Goal: Task Accomplishment & Management: Complete application form

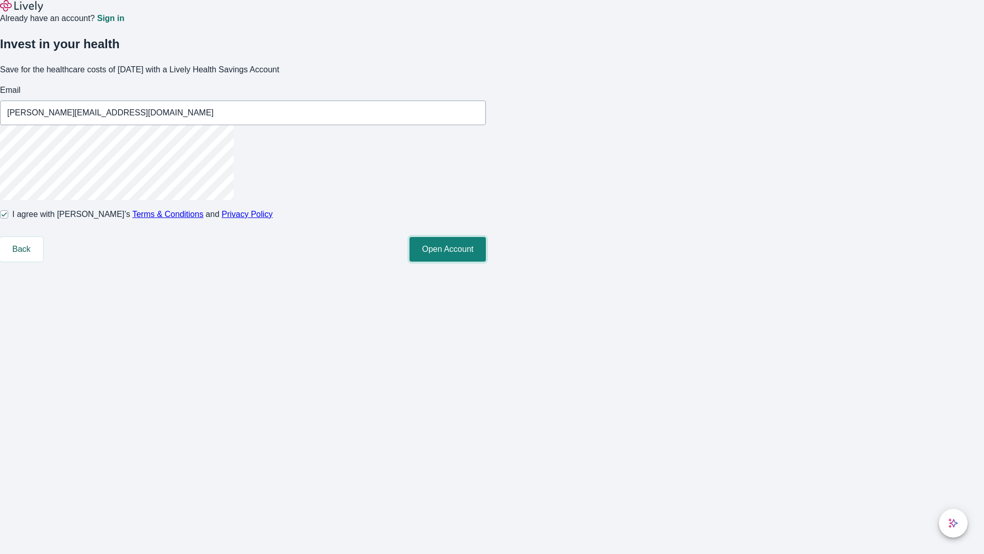
click at [486, 261] on button "Open Account" at bounding box center [448, 249] width 76 height 25
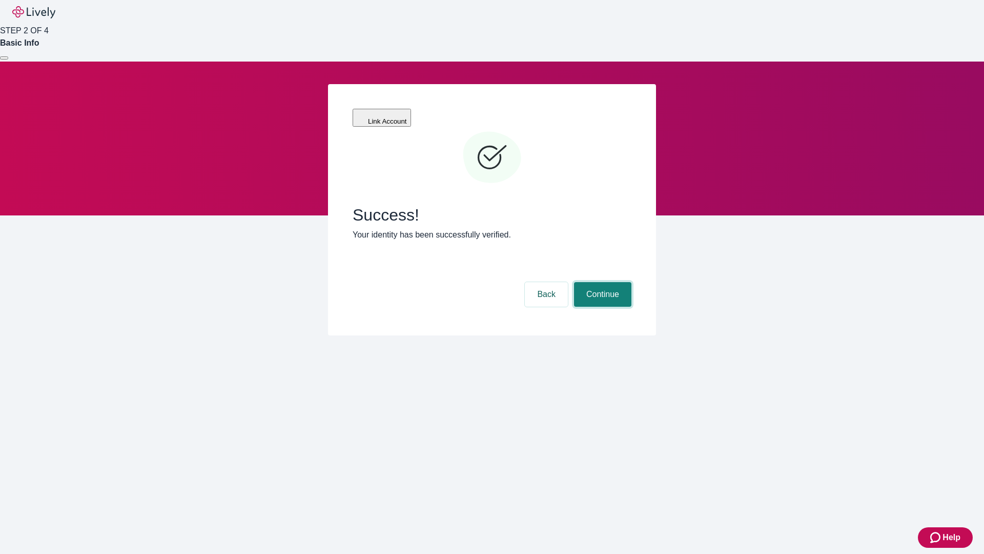
click at [601, 282] on button "Continue" at bounding box center [602, 294] width 57 height 25
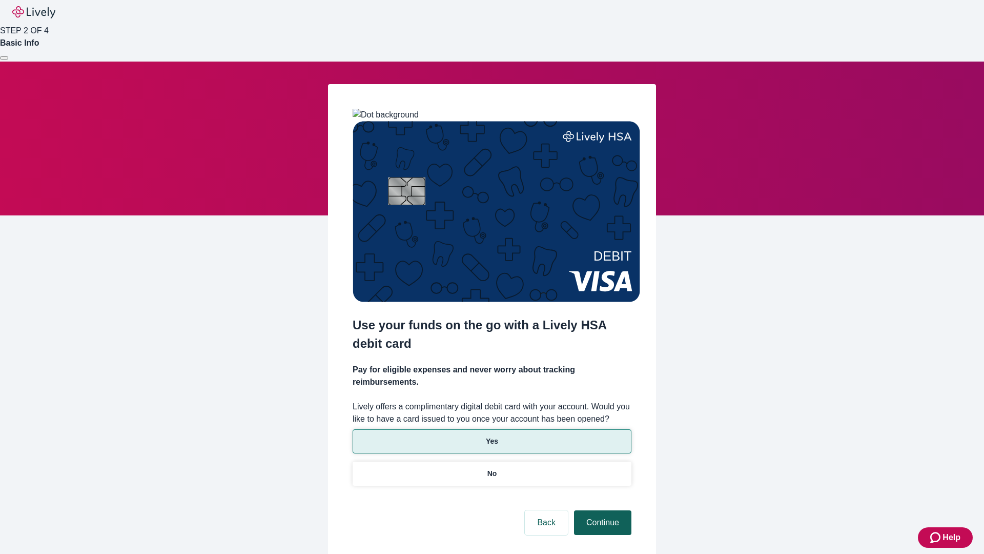
click at [492, 468] on p "No" at bounding box center [492, 473] width 10 height 11
click at [601, 510] on button "Continue" at bounding box center [602, 522] width 57 height 25
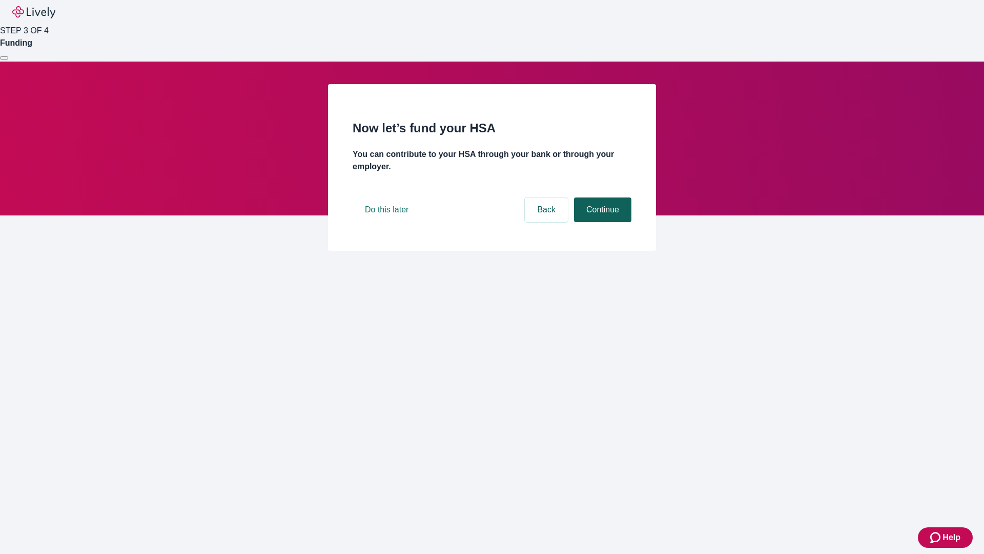
click at [601, 222] on button "Continue" at bounding box center [602, 209] width 57 height 25
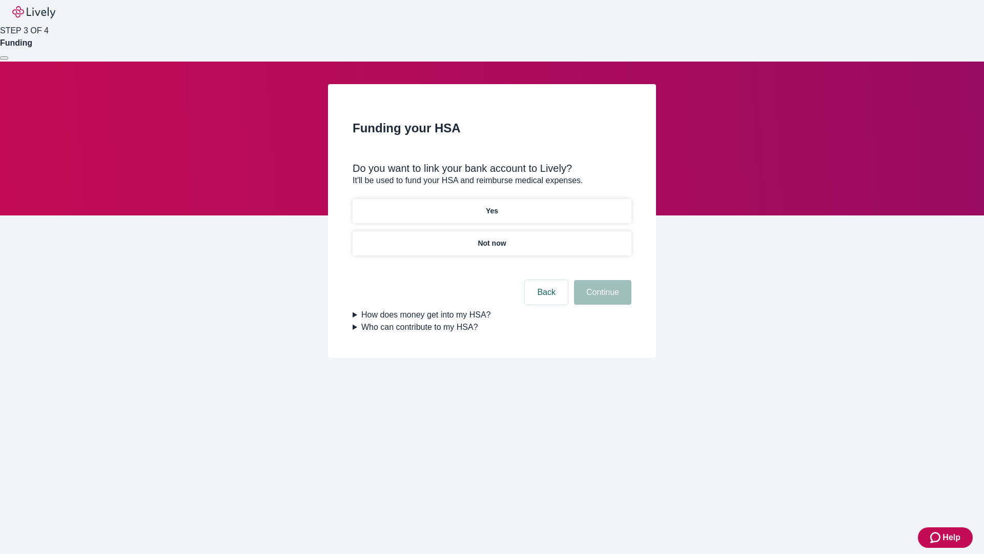
click at [492, 206] on p "Yes" at bounding box center [492, 211] width 12 height 11
click at [601, 280] on button "Continue" at bounding box center [602, 292] width 57 height 25
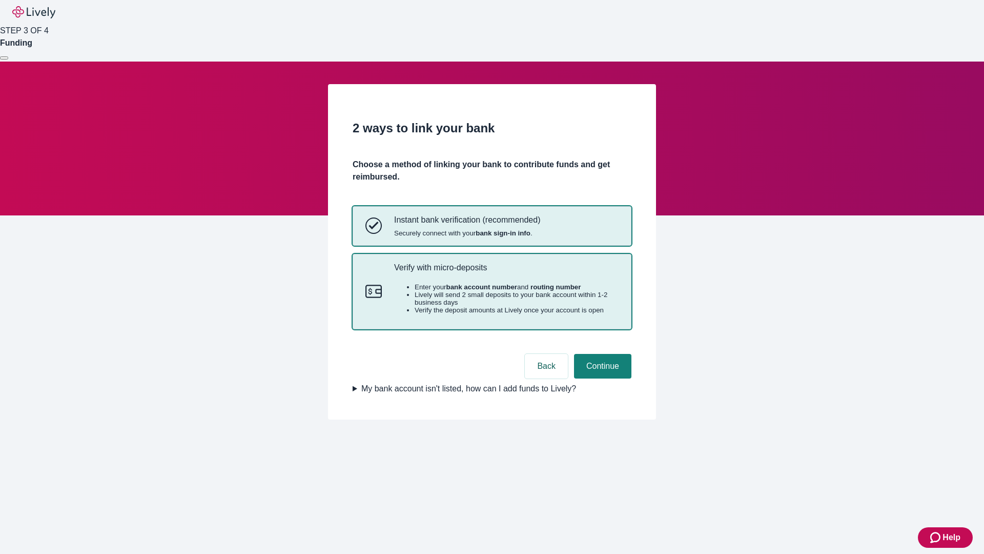
click at [506, 272] on p "Verify with micro-deposits" at bounding box center [506, 267] width 224 height 10
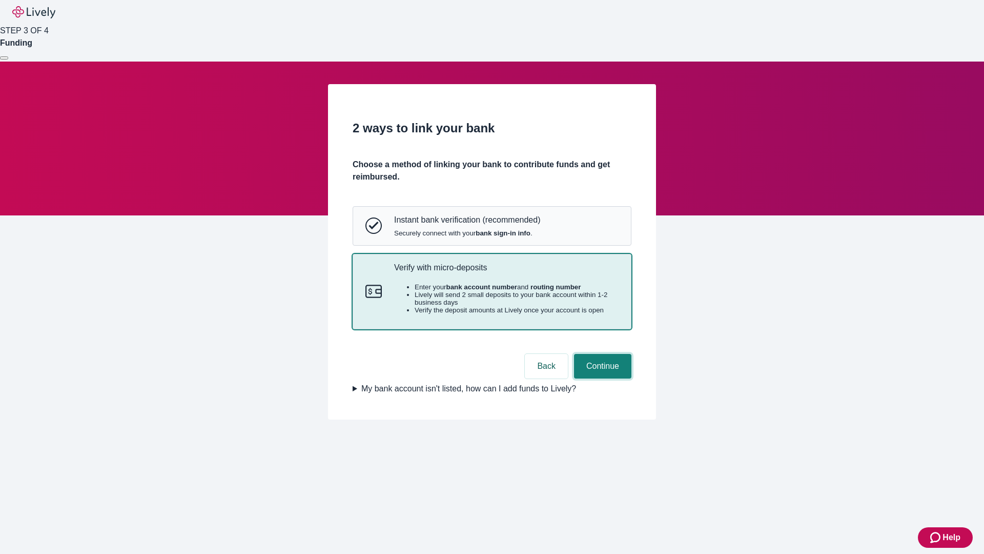
click at [601, 378] on button "Continue" at bounding box center [602, 366] width 57 height 25
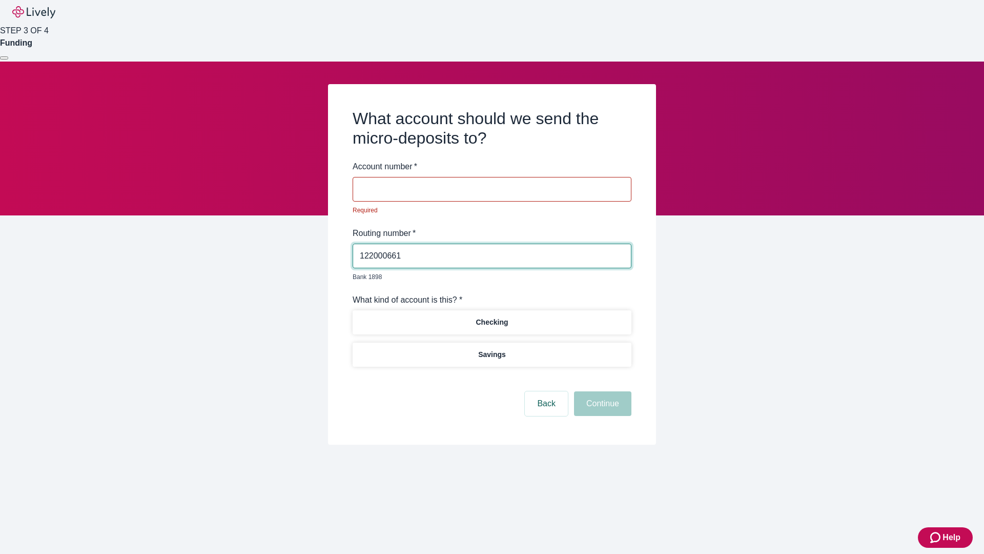
type input "122000661"
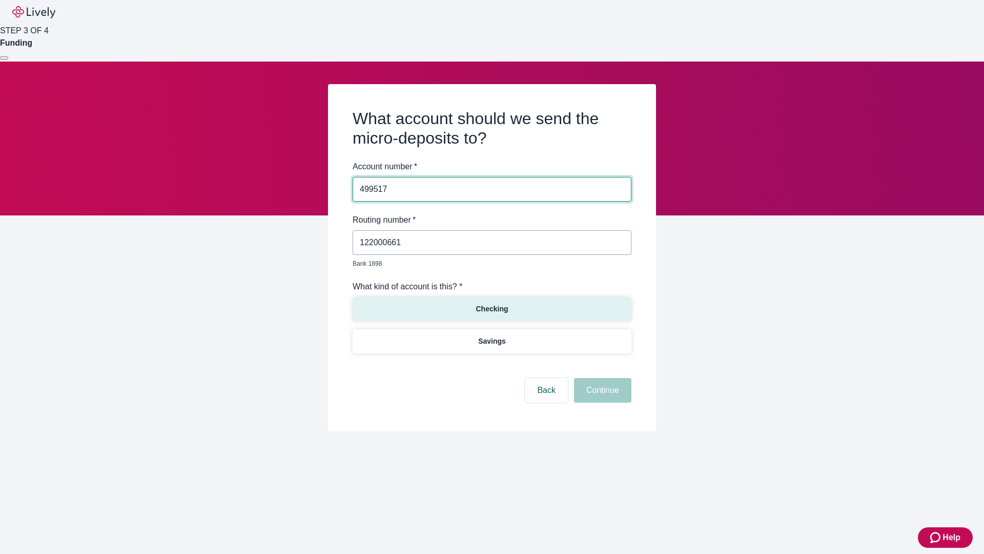
type input "499517"
click at [492, 303] on p "Checking" at bounding box center [492, 308] width 32 height 11
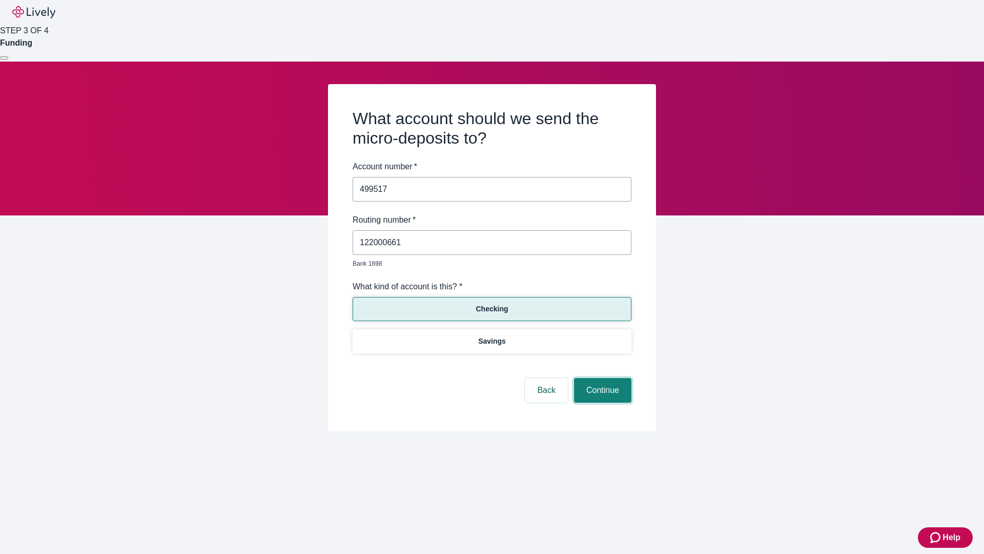
click at [601, 378] on button "Continue" at bounding box center [602, 390] width 57 height 25
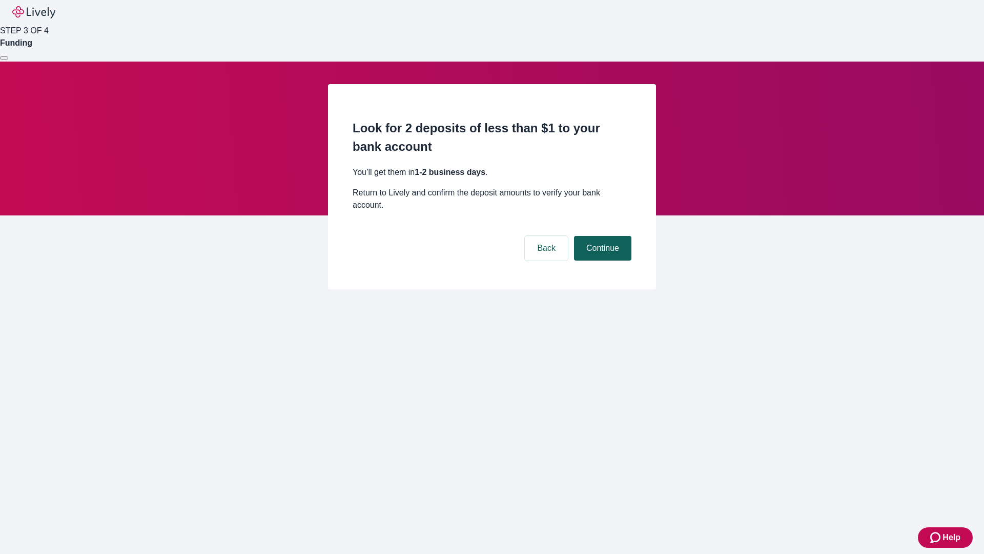
click at [601, 236] on button "Continue" at bounding box center [602, 248] width 57 height 25
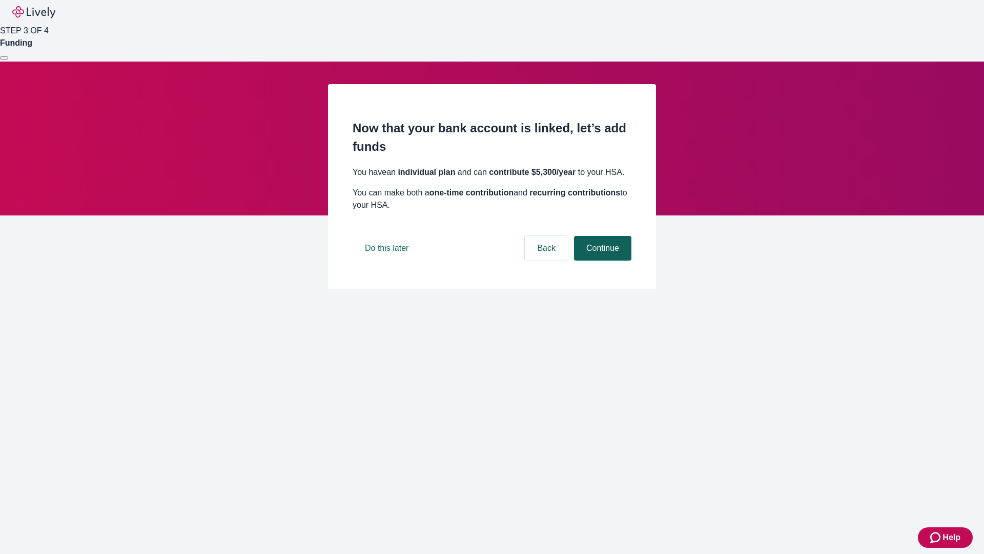
click at [601, 260] on button "Continue" at bounding box center [602, 248] width 57 height 25
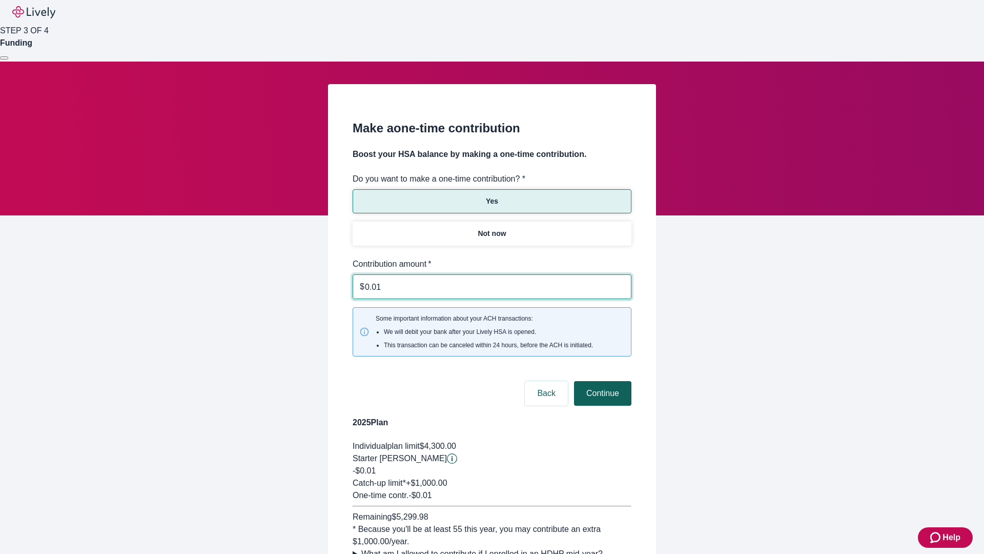
type input "0.01"
click at [601, 381] on button "Continue" at bounding box center [602, 393] width 57 height 25
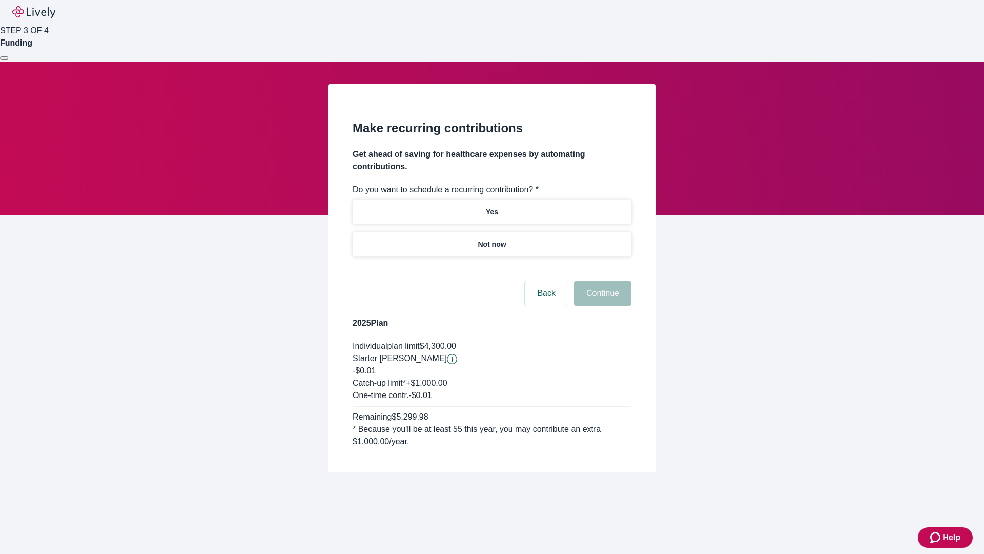
click at [492, 239] on p "Not now" at bounding box center [492, 244] width 28 height 11
click at [601, 281] on button "Continue" at bounding box center [602, 293] width 57 height 25
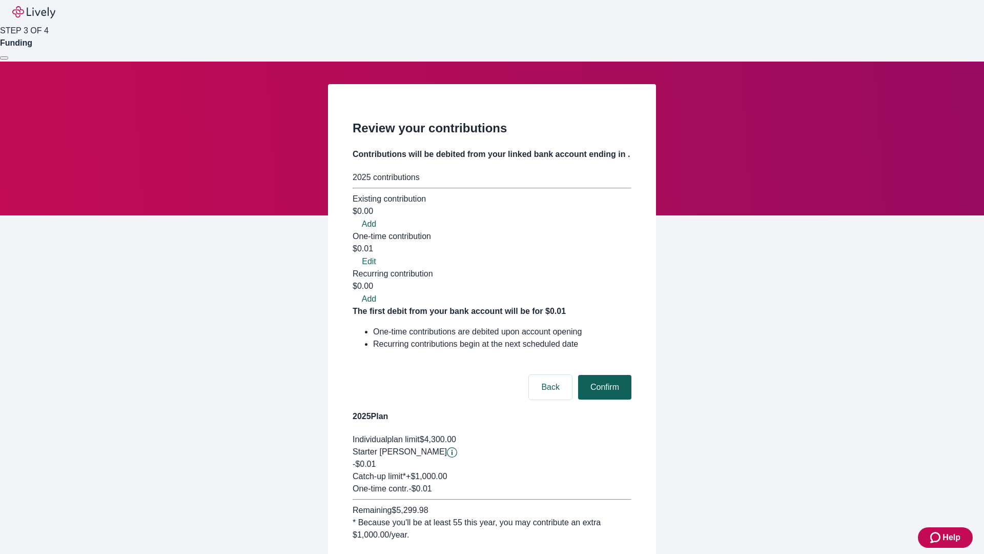
click at [603, 375] on button "Confirm" at bounding box center [604, 387] width 53 height 25
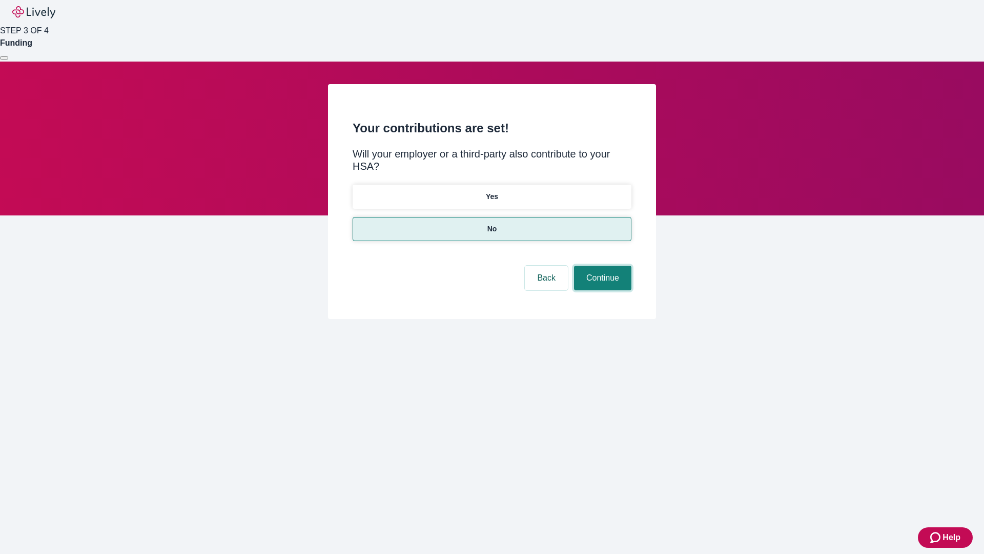
click at [601, 265] on button "Continue" at bounding box center [602, 277] width 57 height 25
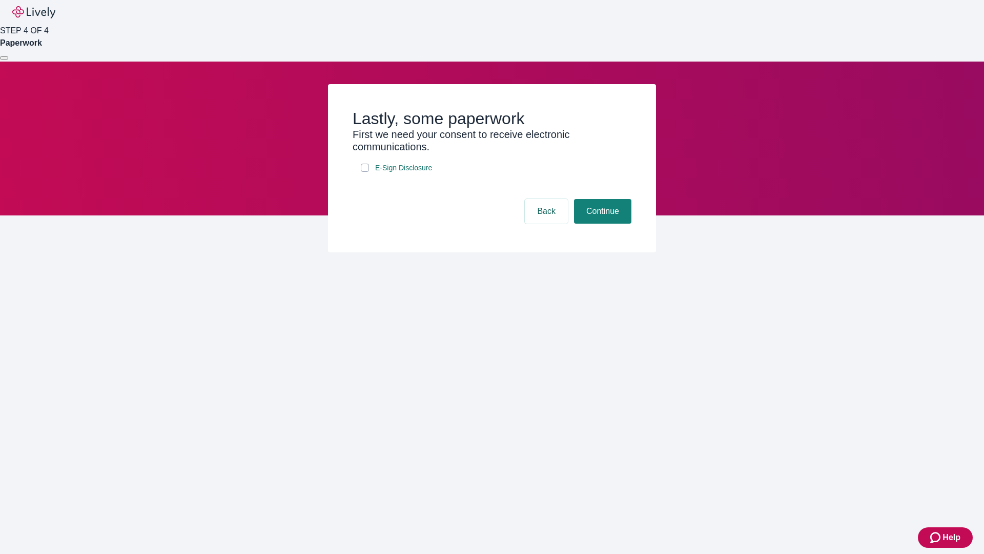
click at [365, 172] on input "E-Sign Disclosure" at bounding box center [365, 167] width 8 height 8
checkbox input "true"
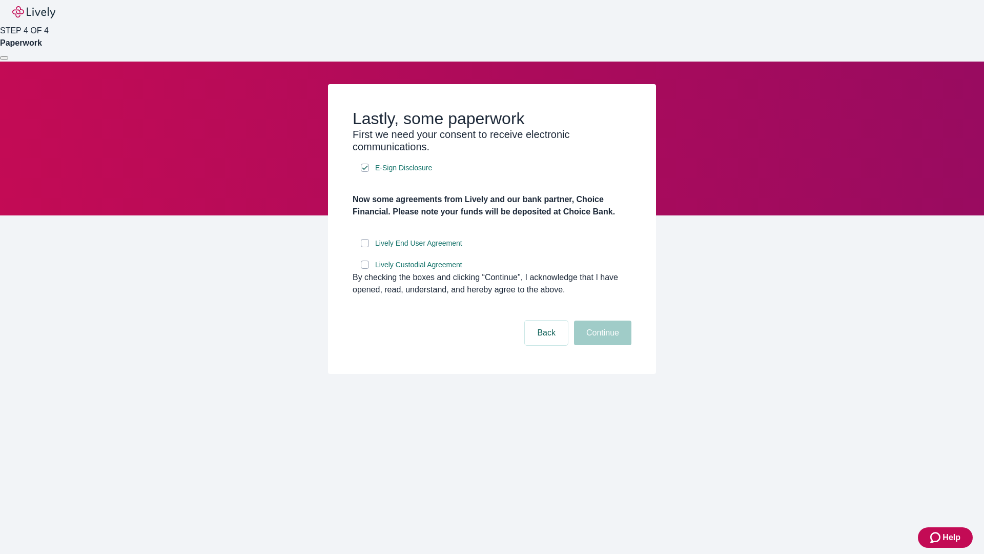
click at [365, 247] on input "Lively End User Agreement" at bounding box center [365, 243] width 8 height 8
checkbox input "true"
click at [365, 269] on input "Lively Custodial Agreement" at bounding box center [365, 264] width 8 height 8
checkbox input "true"
click at [601, 345] on button "Continue" at bounding box center [602, 332] width 57 height 25
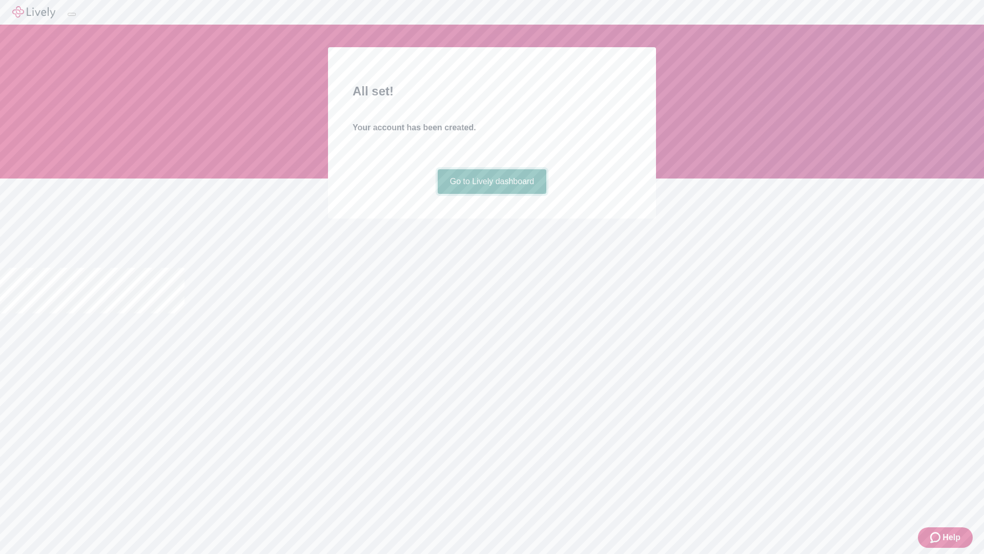
click at [492, 194] on link "Go to Lively dashboard" at bounding box center [492, 181] width 109 height 25
